Goal: Find specific page/section: Find specific page/section

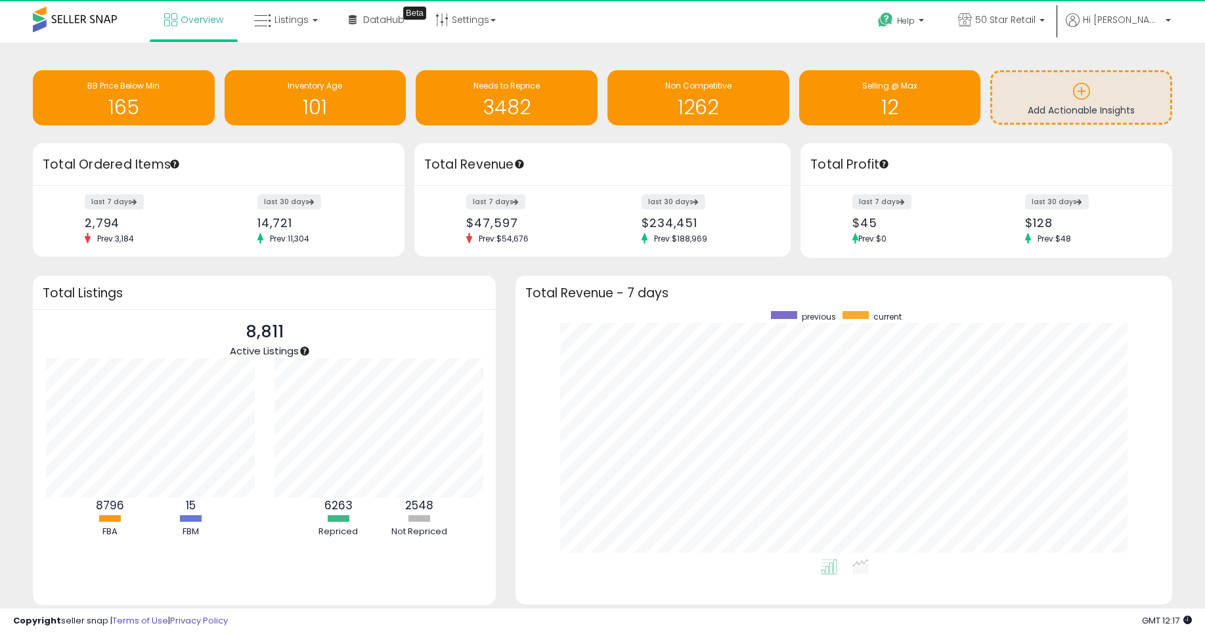
scroll to position [656231, 655849]
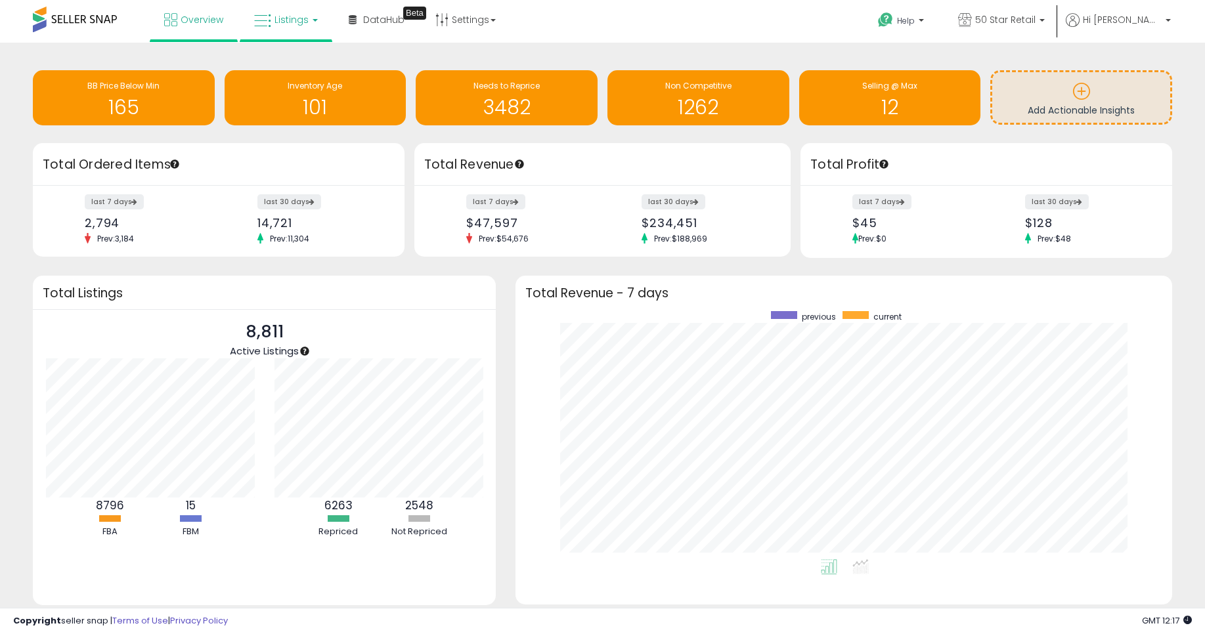
click at [293, 10] on link "Listings" at bounding box center [285, 19] width 83 height 39
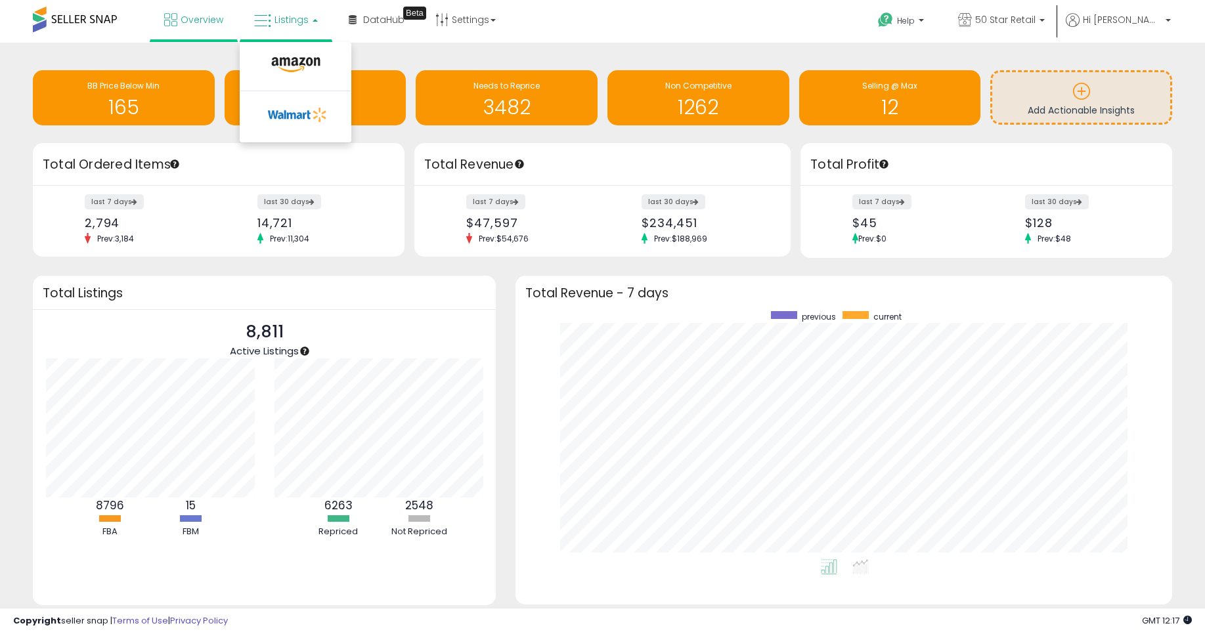
click at [260, 95] on li at bounding box center [295, 117] width 110 height 49
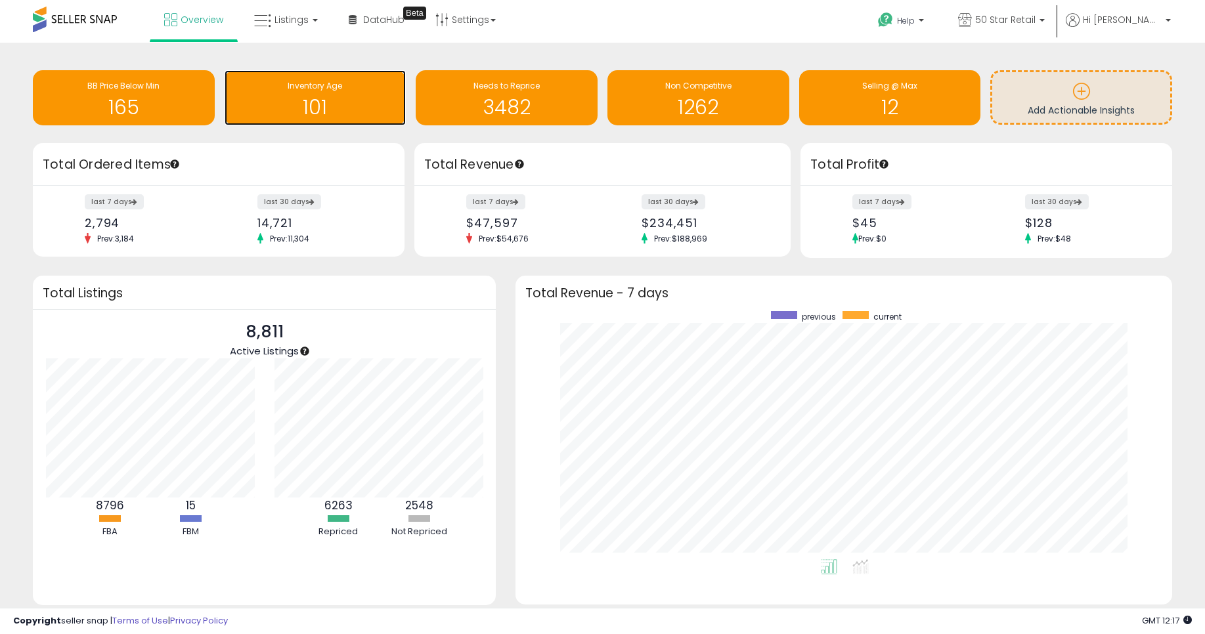
click at [264, 73] on div "Inventory Age 101" at bounding box center [316, 97] width 182 height 55
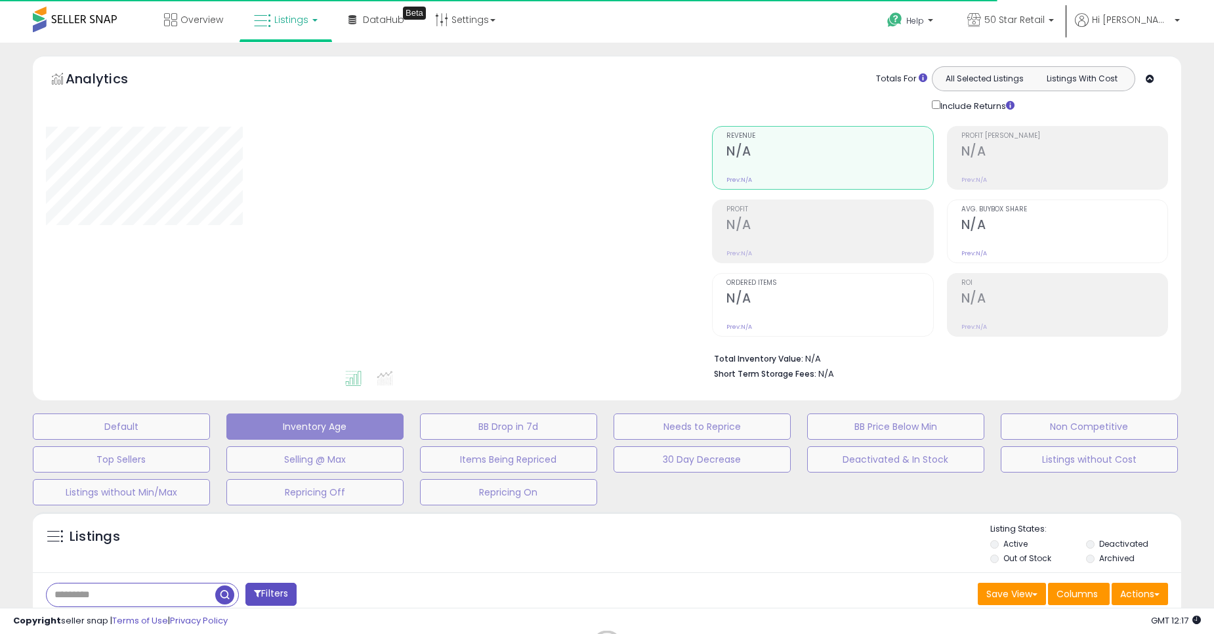
click at [265, 26] on icon at bounding box center [262, 20] width 17 height 17
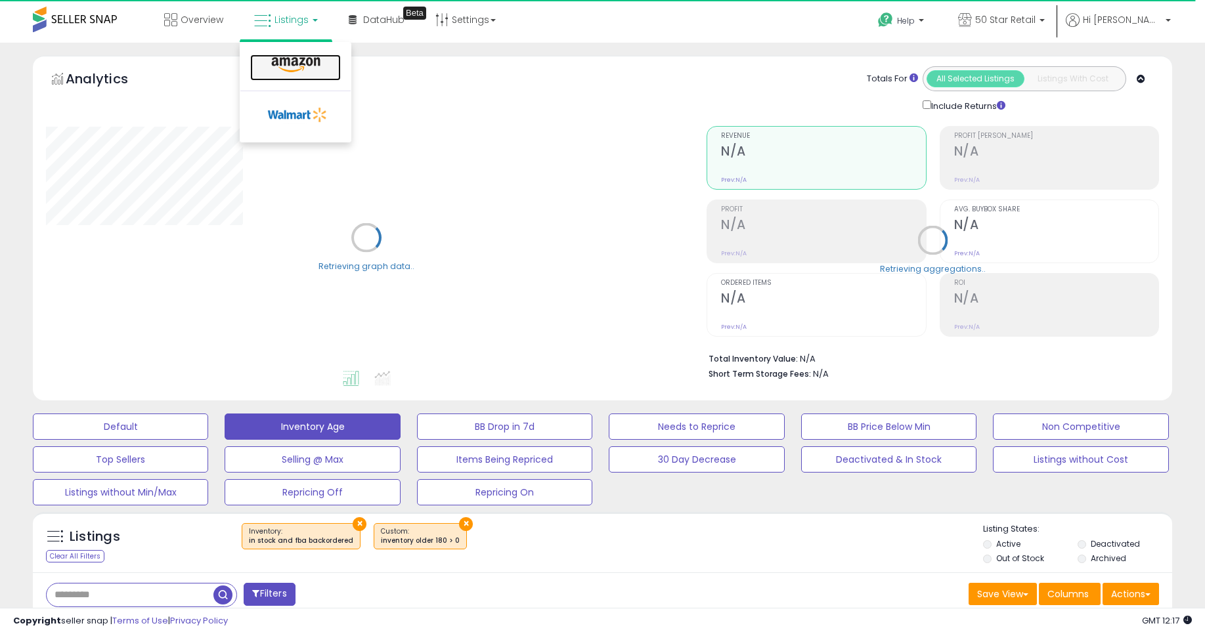
click at [293, 55] on link at bounding box center [295, 67] width 91 height 26
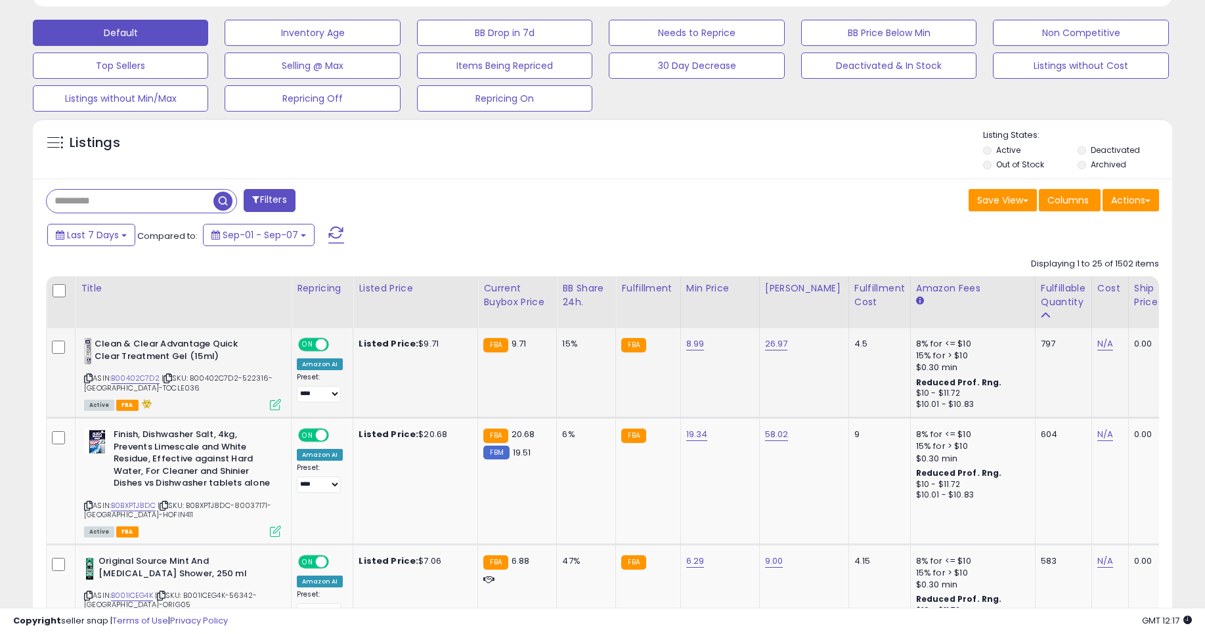
scroll to position [269, 661]
